Goal: Find specific page/section: Find specific page/section

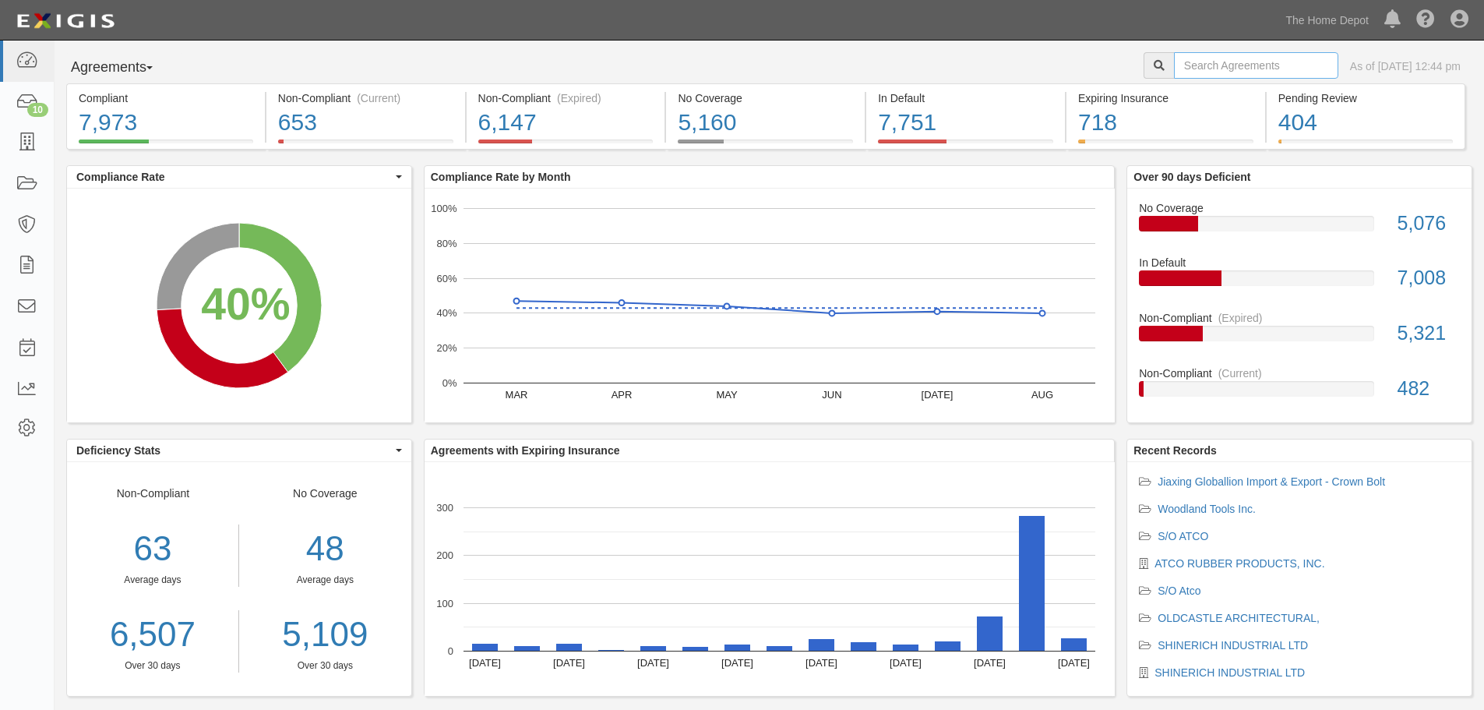
click at [1174, 72] on input "text" at bounding box center [1256, 65] width 164 height 26
type input "corsicana"
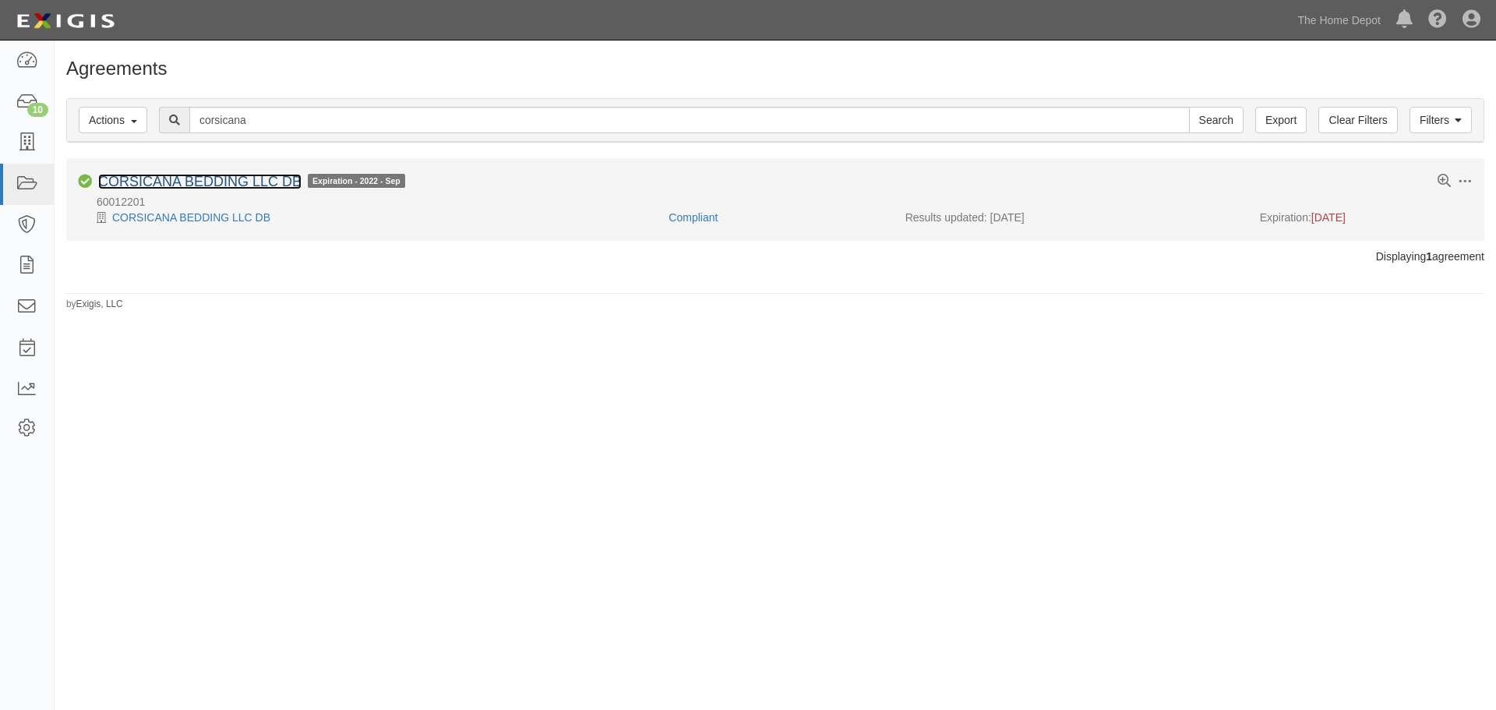
click at [150, 181] on link "CORSICANA BEDDING LLC DB" at bounding box center [199, 182] width 203 height 16
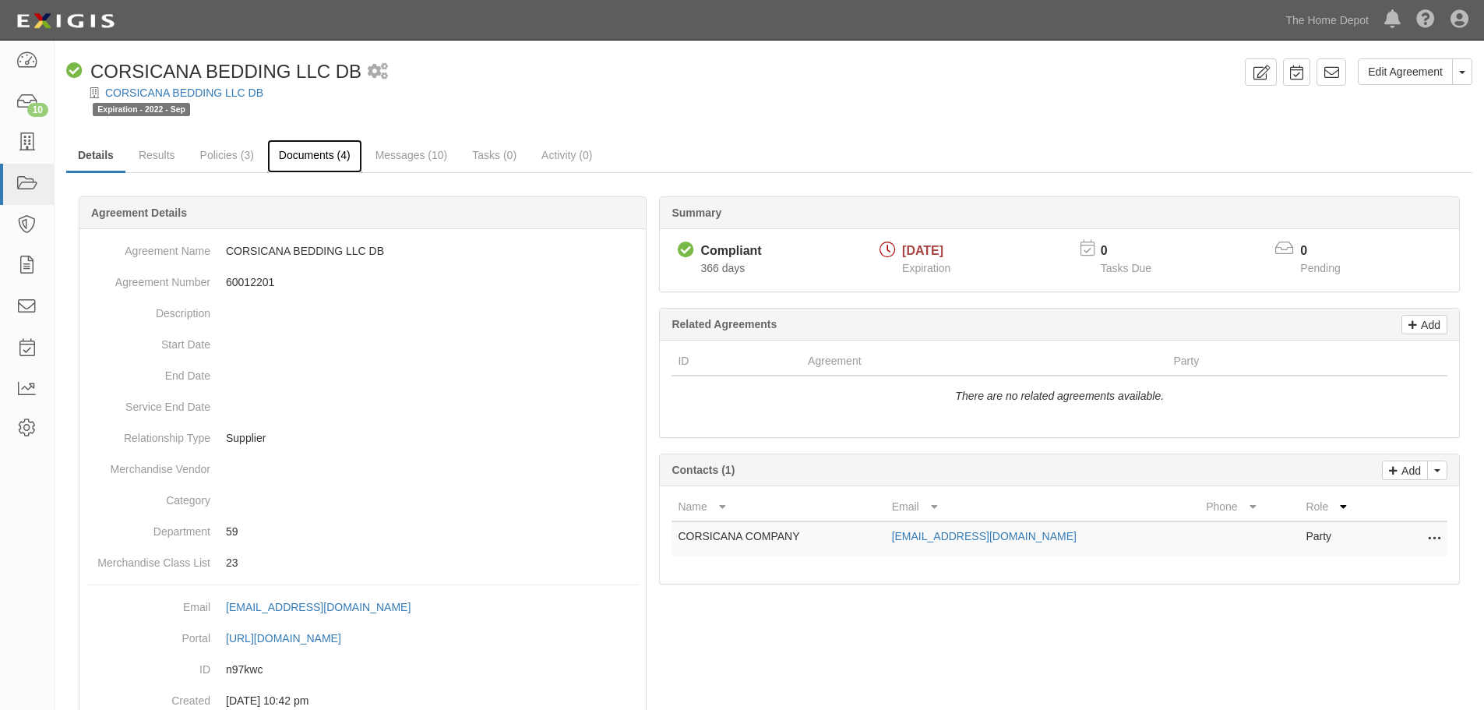
click at [297, 150] on link "Documents (4)" at bounding box center [314, 155] width 95 height 33
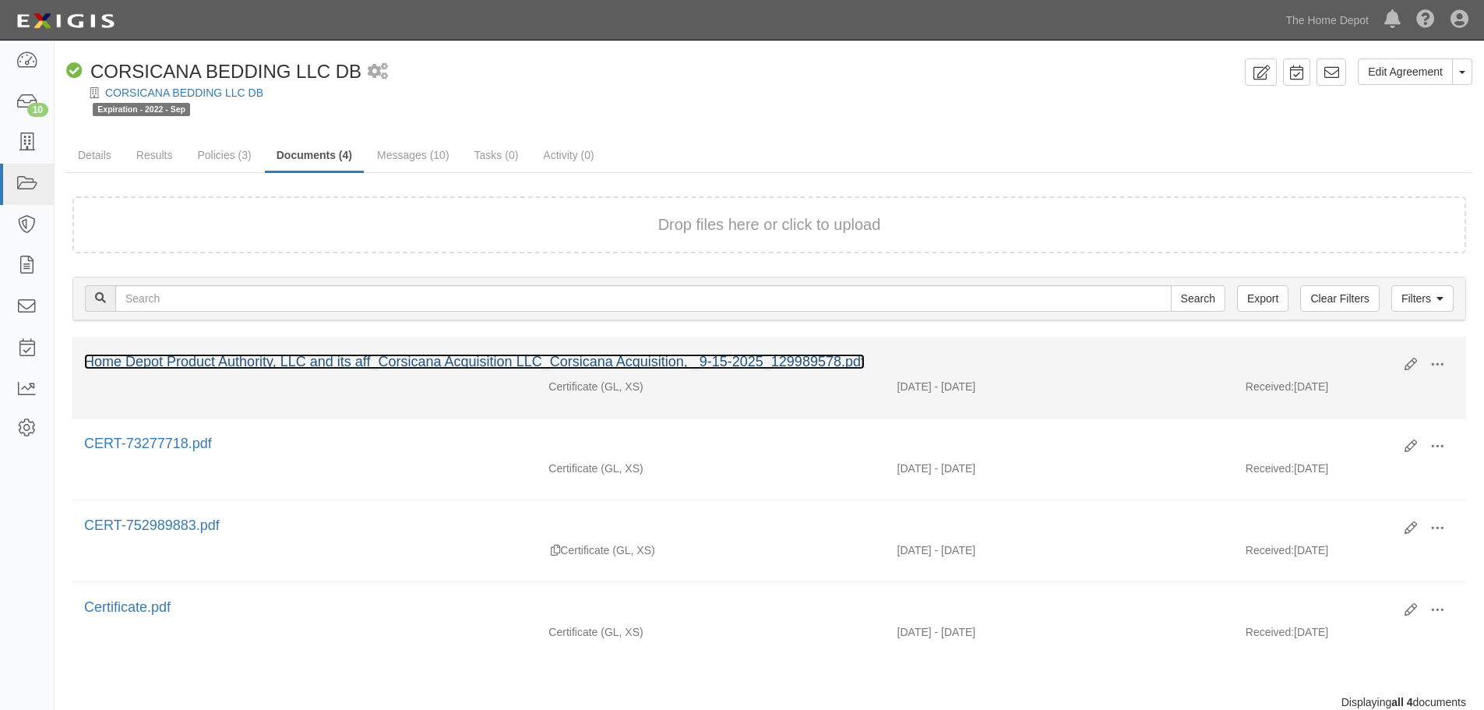
click at [320, 357] on link "Home Depot Product Authority, LLC and its aff_Corsicana Acquisition LLC_Corsica…" at bounding box center [474, 362] width 780 height 16
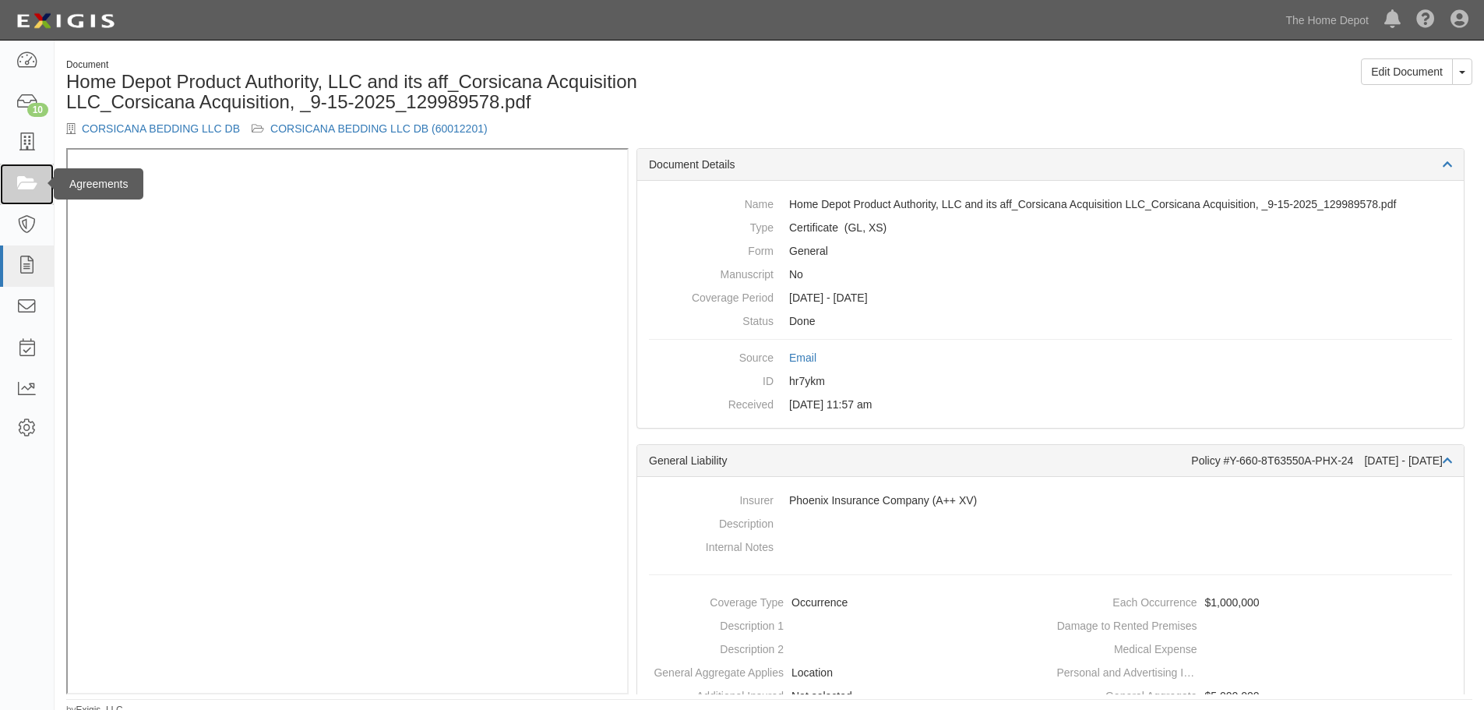
click at [41, 188] on link at bounding box center [27, 184] width 54 height 41
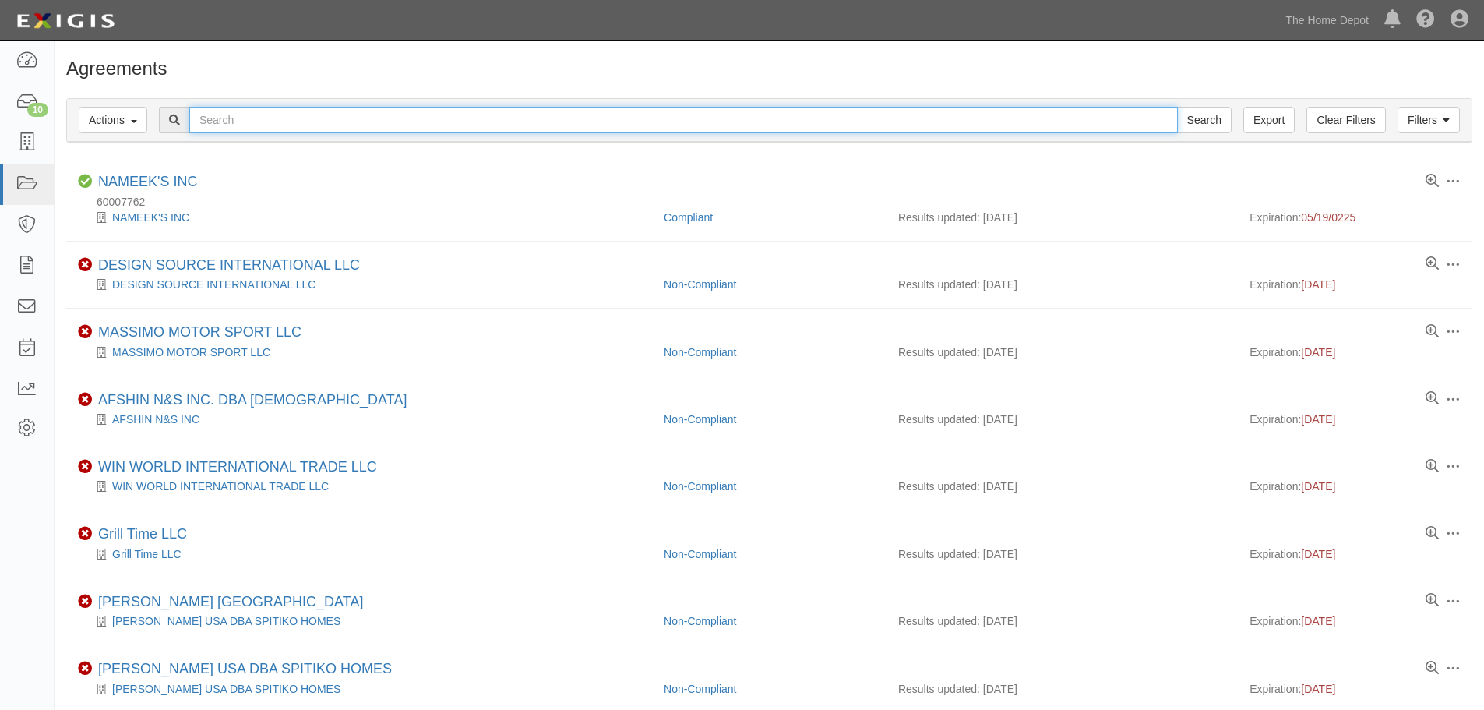
click at [335, 126] on input "text" at bounding box center [683, 120] width 988 height 26
type input "VSI"
click at [1177, 107] on input "Search" at bounding box center [1204, 120] width 55 height 26
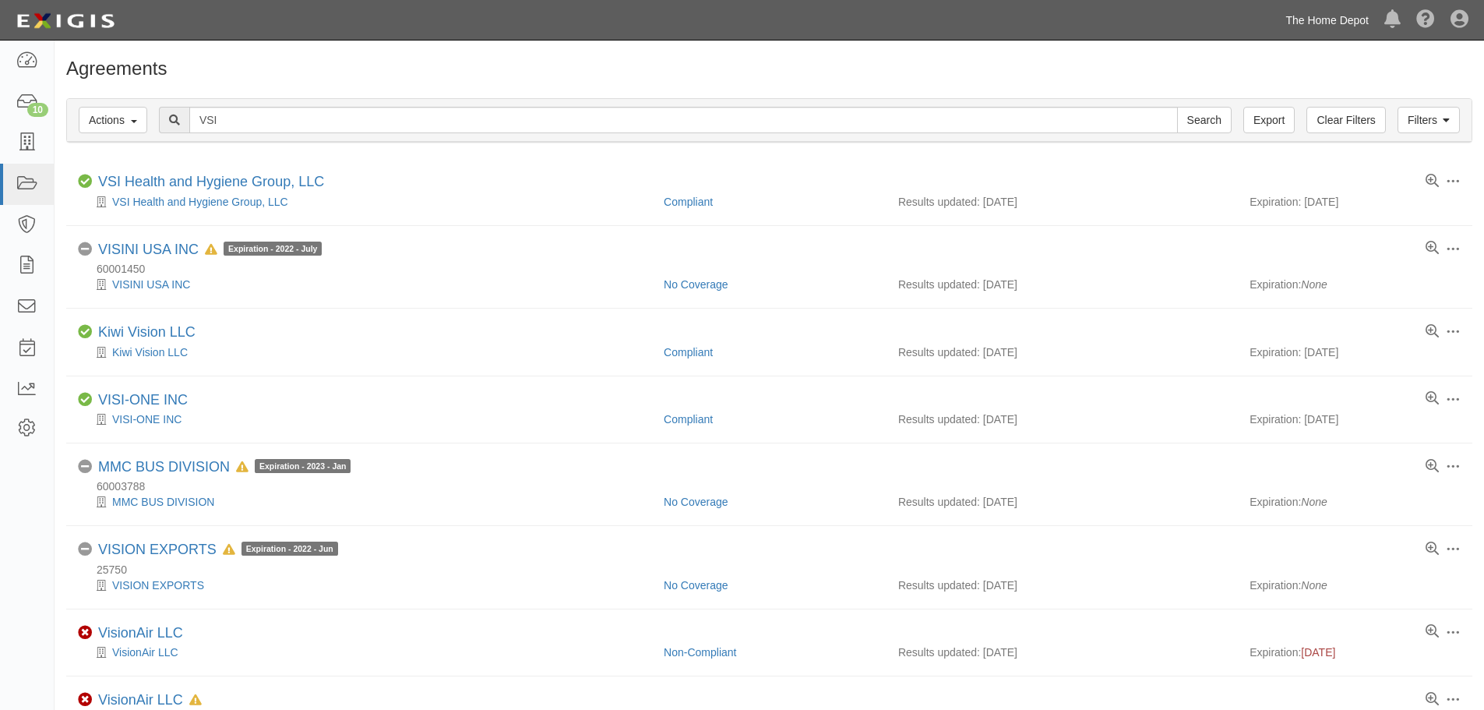
click at [1306, 21] on link "The Home Depot" at bounding box center [1326, 20] width 99 height 31
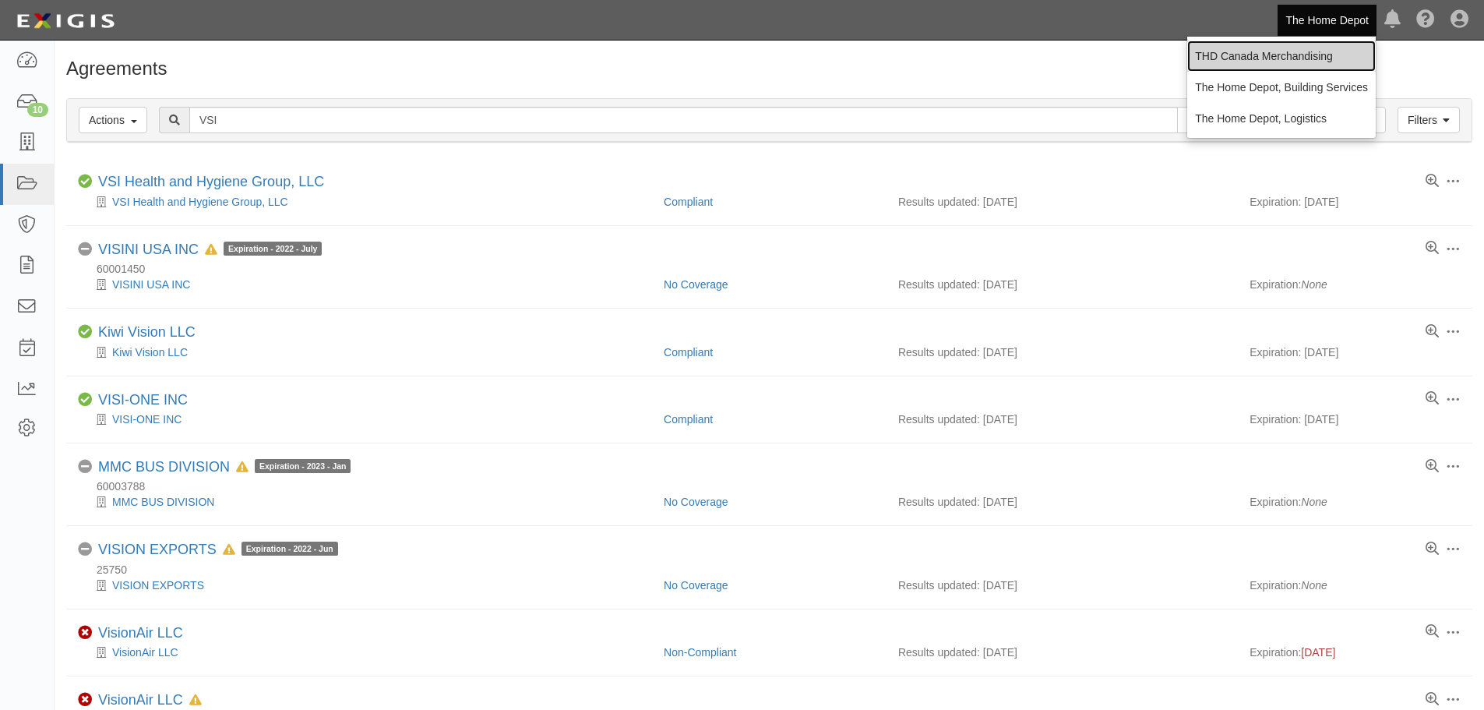
click at [1298, 54] on link "THD Canada Merchandising" at bounding box center [1281, 56] width 189 height 31
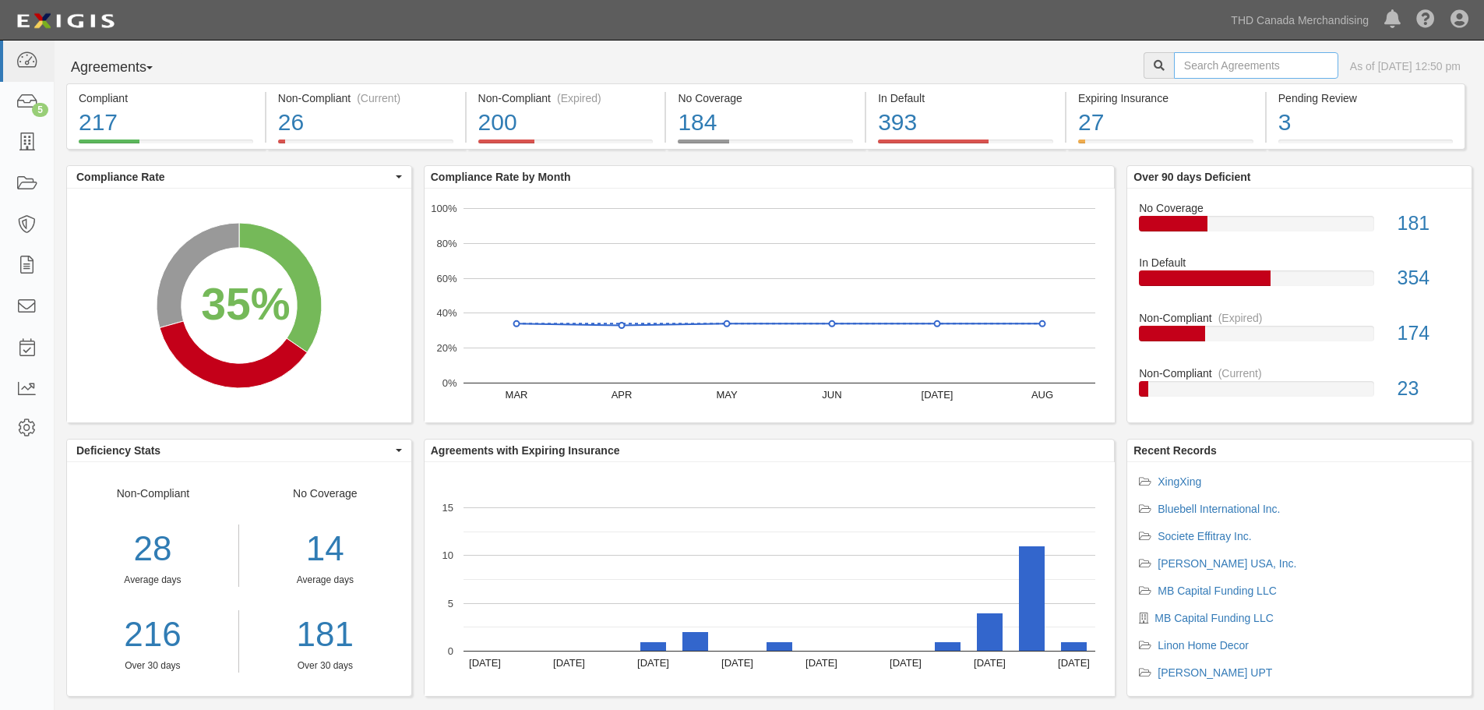
click at [1174, 65] on input "text" at bounding box center [1256, 65] width 164 height 26
type input "drive"
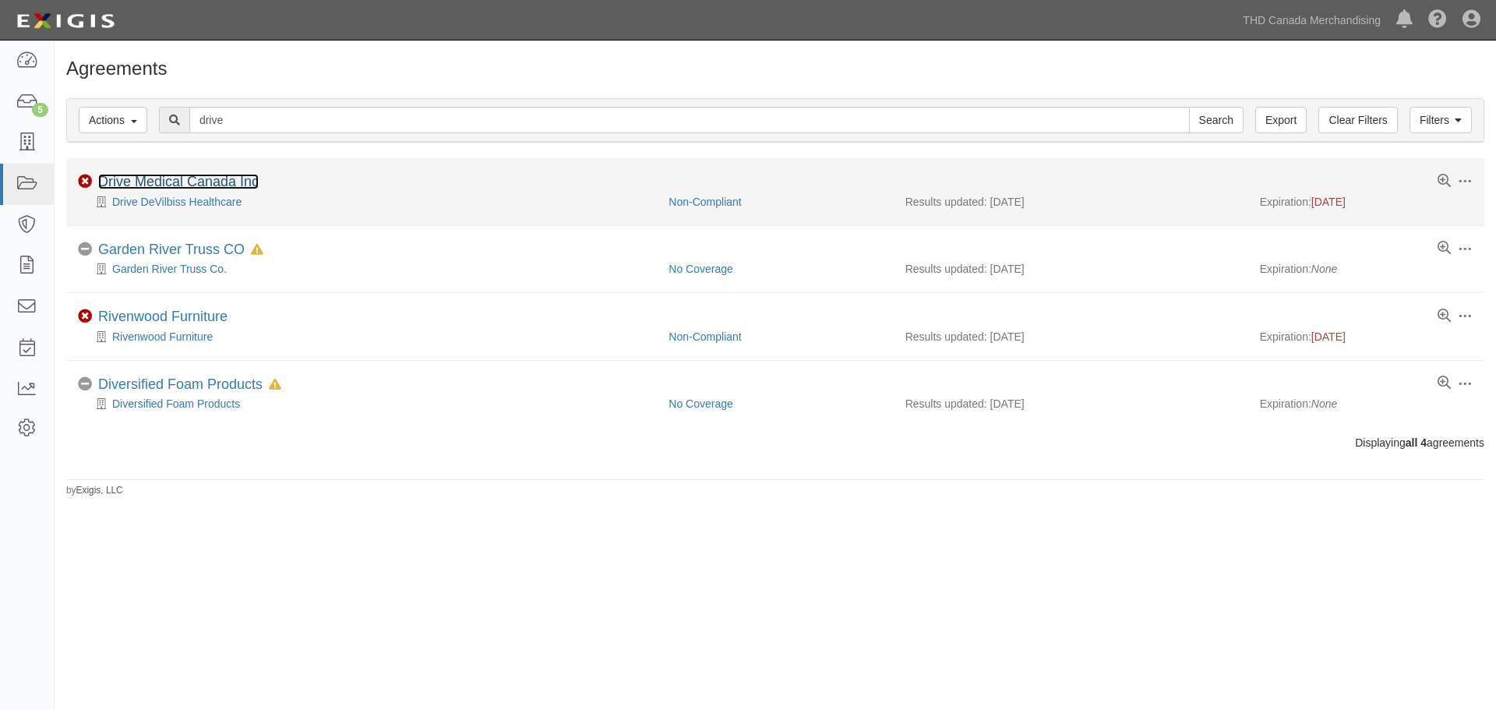
click at [175, 177] on link "Drive Medical Canada Inc" at bounding box center [178, 182] width 160 height 16
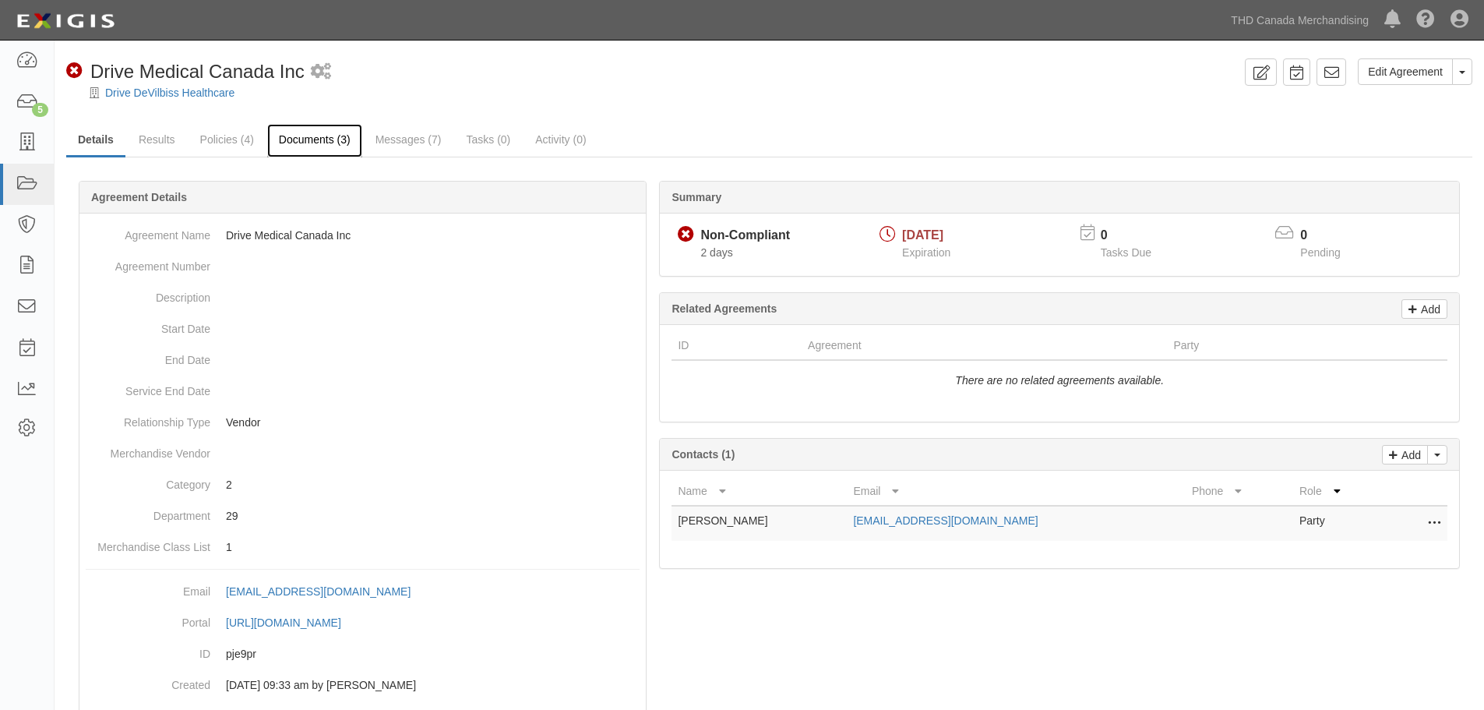
click at [296, 144] on link "Documents (3)" at bounding box center [314, 140] width 95 height 33
